Goal: Information Seeking & Learning: Learn about a topic

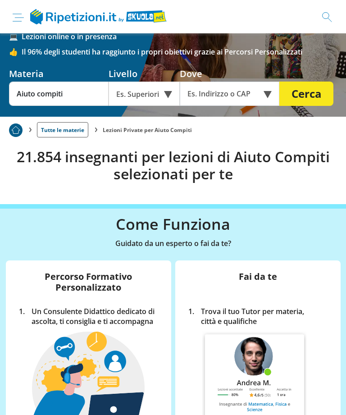
scroll to position [88, 0]
click at [202, 100] on input "text" at bounding box center [225, 94] width 90 height 24
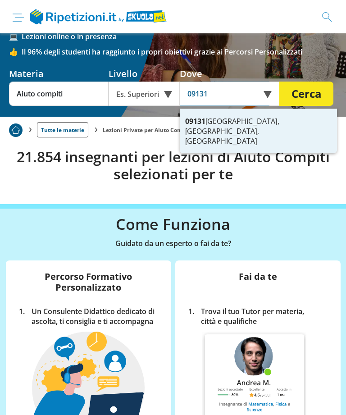
click at [193, 124] on strong "09131" at bounding box center [195, 121] width 20 height 10
type input "09131 [GEOGRAPHIC_DATA], [GEOGRAPHIC_DATA], [GEOGRAPHIC_DATA]"
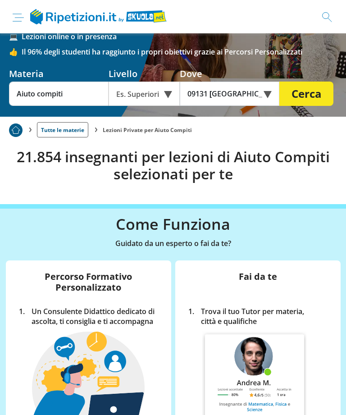
click at [163, 103] on div "Es. Superiori" at bounding box center [144, 94] width 71 height 24
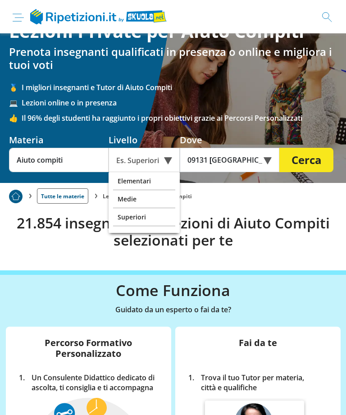
scroll to position [5, 0]
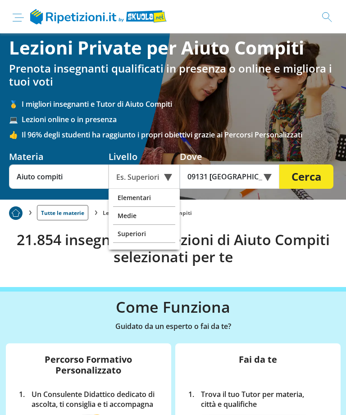
click at [163, 179] on div "Es. Superiori" at bounding box center [144, 177] width 71 height 24
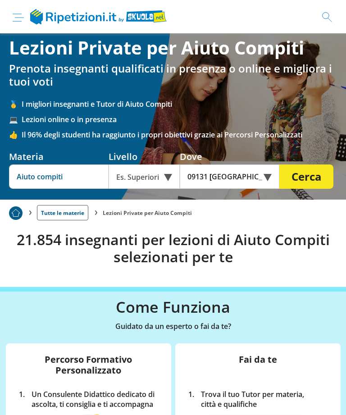
click at [30, 181] on input "Aiuto compiti" at bounding box center [59, 177] width 100 height 24
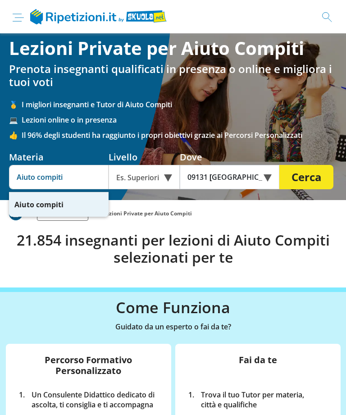
click at [66, 183] on input "Aiuto compiti" at bounding box center [59, 177] width 100 height 24
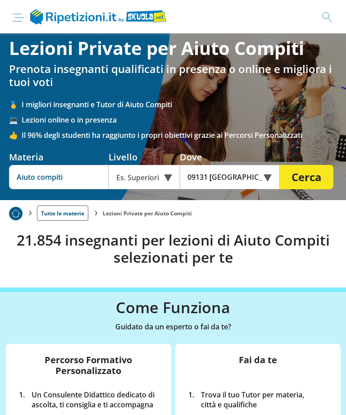
click at [307, 179] on button "Cerca" at bounding box center [306, 177] width 54 height 24
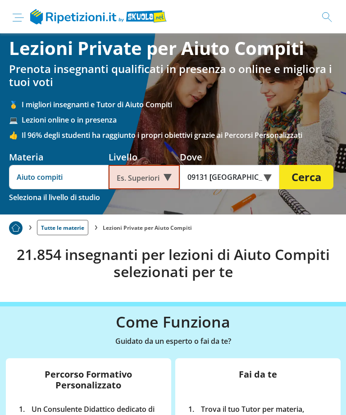
click at [307, 179] on button "Cerca" at bounding box center [306, 177] width 54 height 24
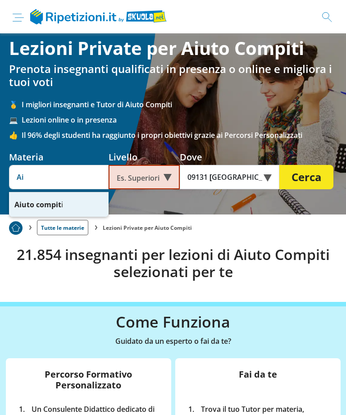
type input "A"
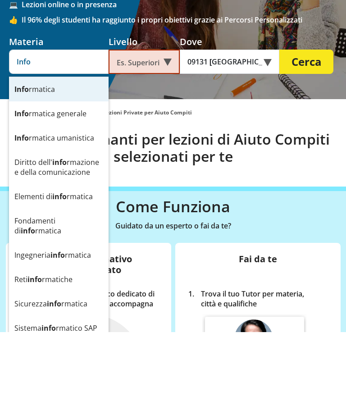
scroll to position [37, 0]
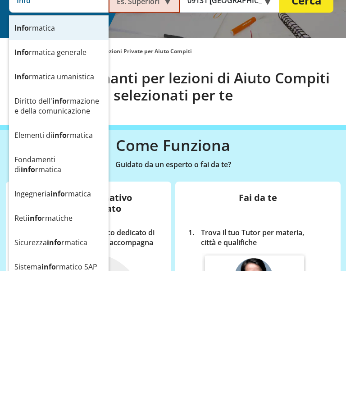
click at [21, 292] on div "Fondamenti di info rmatica" at bounding box center [59, 309] width 100 height 34
type input "Fondamenti di informatica"
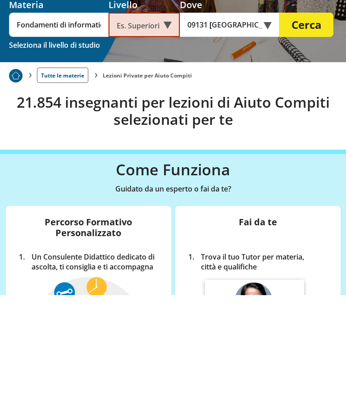
click at [163, 133] on div "Es. Superiori" at bounding box center [144, 145] width 71 height 24
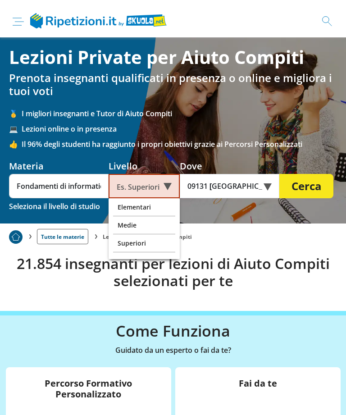
scroll to position [0, 0]
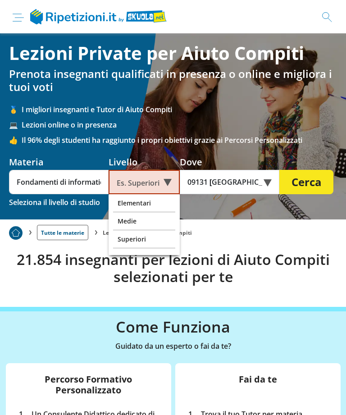
click at [14, 19] on img at bounding box center [18, 18] width 11 height 8
click at [0, 0] on input "checkbox" at bounding box center [0, 0] width 0 height 0
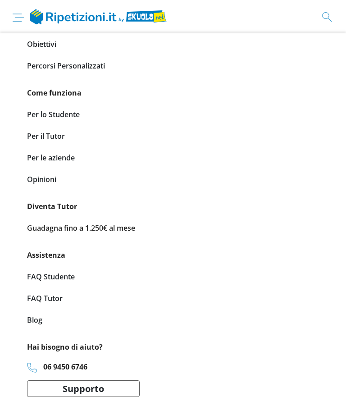
scroll to position [120, 0]
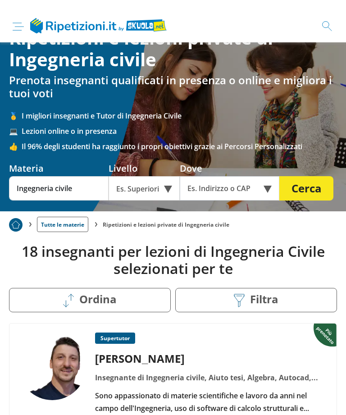
scroll to position [19, 0]
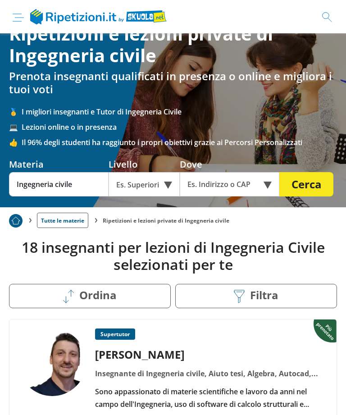
click at [167, 184] on div "Es. Superiori" at bounding box center [144, 184] width 71 height 24
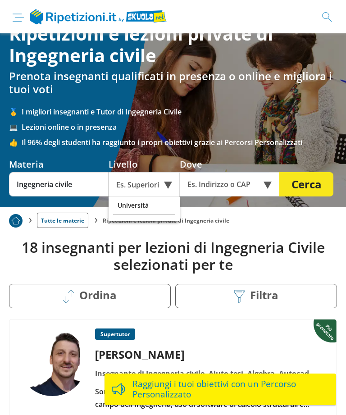
click at [141, 209] on div "Università" at bounding box center [144, 206] width 62 height 18
click at [198, 192] on input "text" at bounding box center [225, 184] width 90 height 24
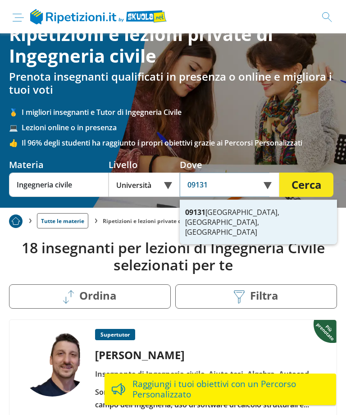
click at [193, 211] on strong "09131" at bounding box center [195, 212] width 20 height 10
type input "09131 [GEOGRAPHIC_DATA], [GEOGRAPHIC_DATA], [GEOGRAPHIC_DATA]"
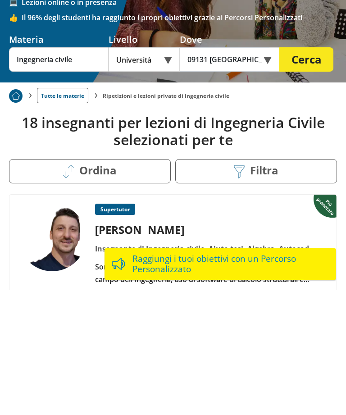
click at [296, 173] on button "Cerca" at bounding box center [306, 185] width 54 height 24
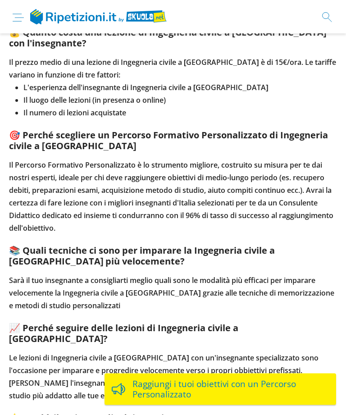
scroll to position [1754, 0]
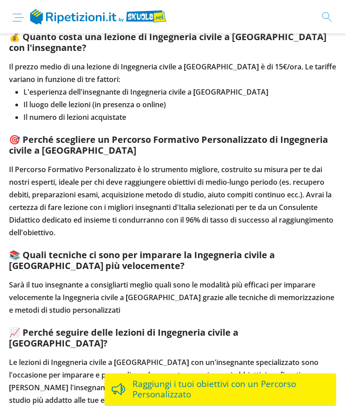
click at [14, 16] on img at bounding box center [18, 18] width 11 height 8
click at [0, 0] on input "checkbox" at bounding box center [0, 0] width 0 height 0
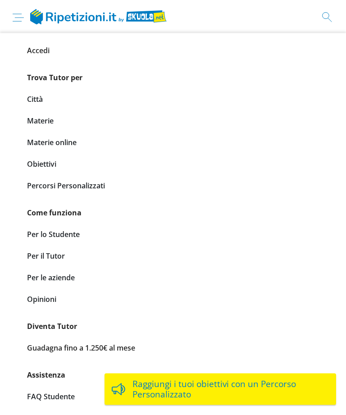
scroll to position [1754, 0]
click at [30, 121] on link "Materie" at bounding box center [173, 120] width 292 height 13
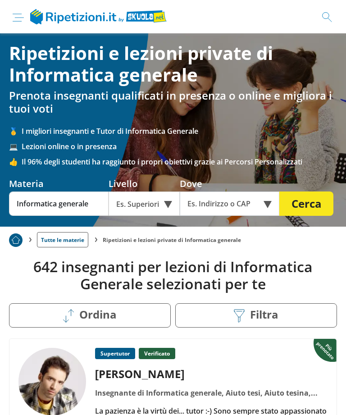
click at [165, 211] on div "Es. Superiori" at bounding box center [144, 204] width 71 height 24
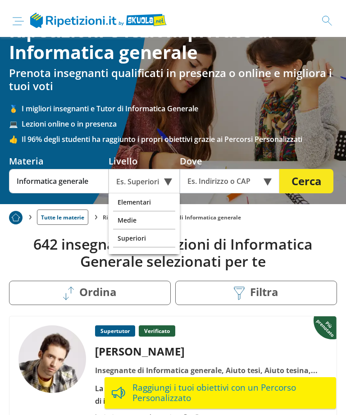
scroll to position [22, 0]
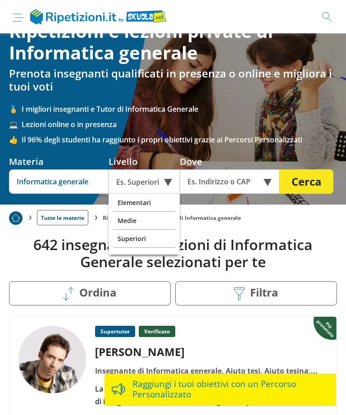
click at [85, 182] on input "Informatica generale" at bounding box center [59, 181] width 100 height 24
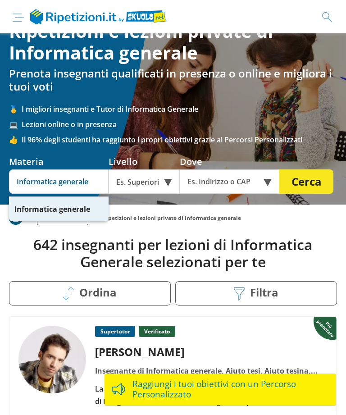
click at [95, 209] on div "Informatica generale" at bounding box center [59, 209] width 100 height 24
type input "I"
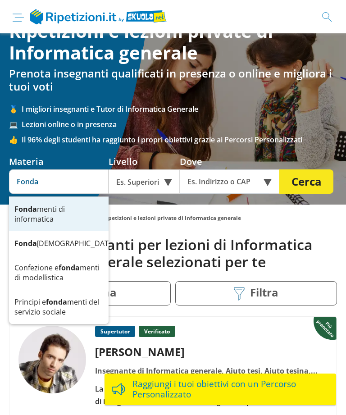
click at [26, 215] on div "Fonda menti di informatica" at bounding box center [59, 214] width 100 height 34
type input "Fondamenti di informatica"
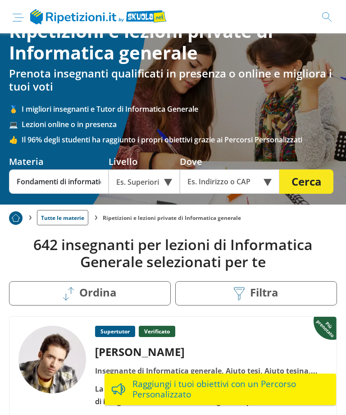
click at [169, 188] on div "Es. Superiori" at bounding box center [144, 181] width 71 height 24
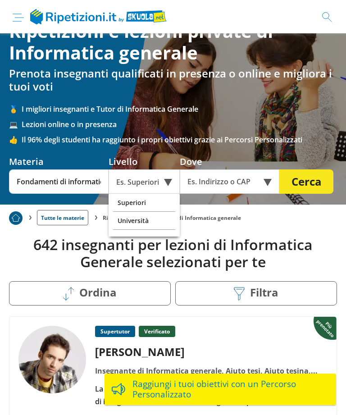
click at [138, 226] on div "Università" at bounding box center [144, 221] width 62 height 18
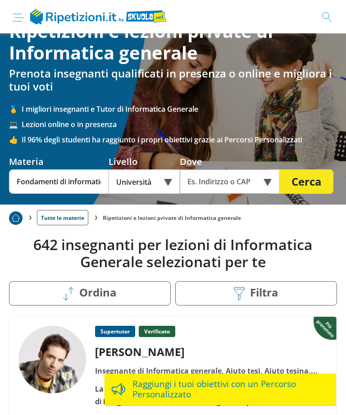
click at [201, 188] on input "text" at bounding box center [225, 181] width 90 height 24
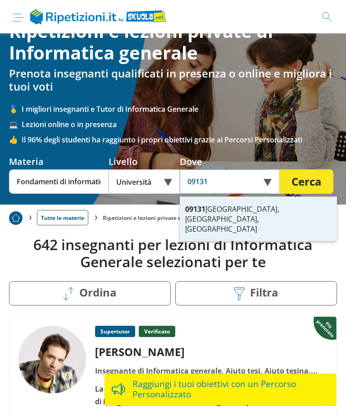
click at [193, 213] on strong "09131" at bounding box center [195, 209] width 20 height 10
type input "09131 [GEOGRAPHIC_DATA], [GEOGRAPHIC_DATA], [GEOGRAPHIC_DATA]"
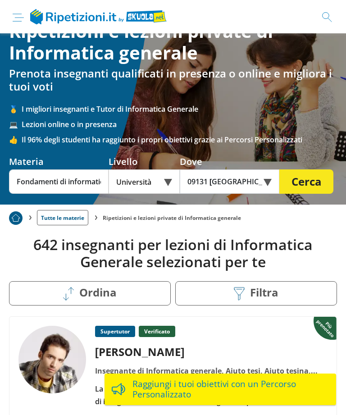
click at [291, 184] on button "Cerca" at bounding box center [306, 181] width 54 height 24
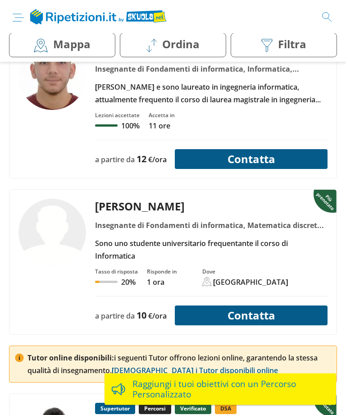
scroll to position [346, 0]
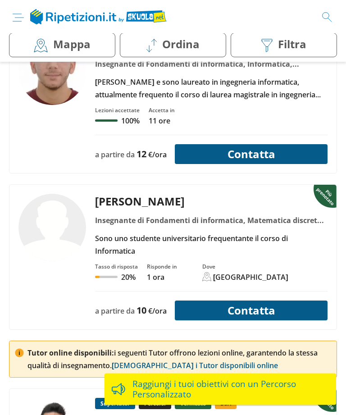
click at [113, 95] on div "[PERSON_NAME] e sono laureato in ingegneria informatica, attualmente frequento …" at bounding box center [211, 88] width 239 height 25
